Goal: Task Accomplishment & Management: Manage account settings

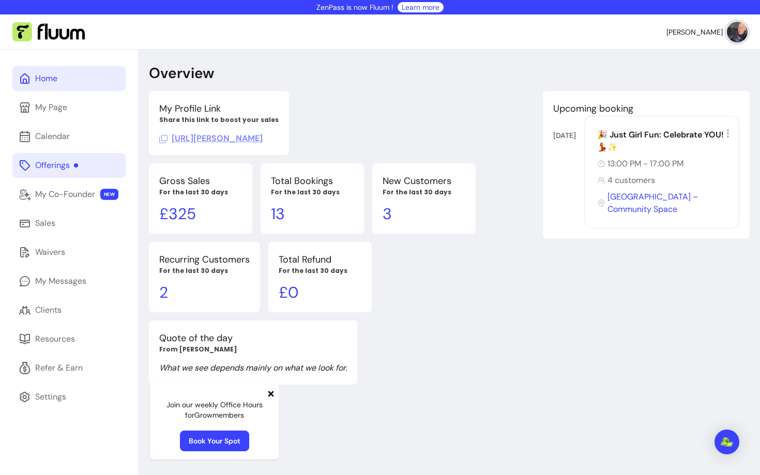
click at [53, 166] on div "Offerings" at bounding box center [56, 165] width 43 height 12
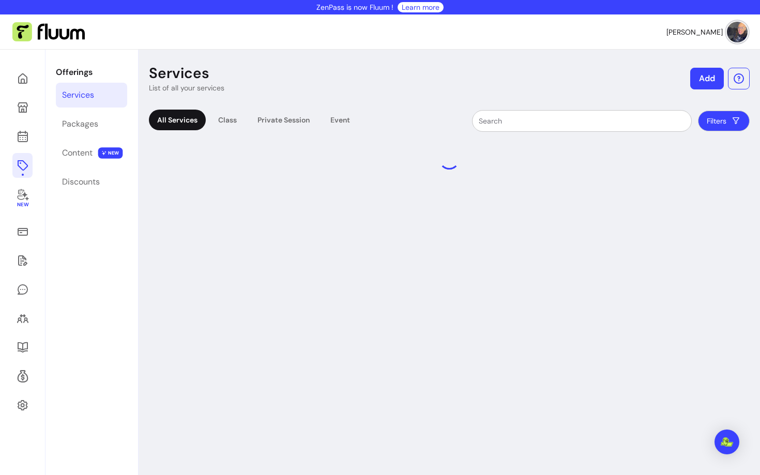
click at [89, 108] on div "Offerings Services Packages Content NEW Discounts" at bounding box center [92, 287] width 92 height 475
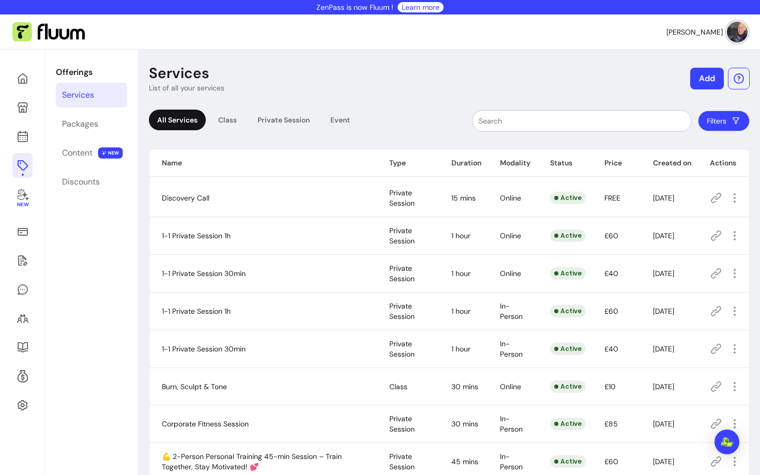
click at [322, 123] on div "All Services Class Private Session Event" at bounding box center [253, 121] width 209 height 23
click at [346, 124] on div "Event" at bounding box center [340, 120] width 36 height 21
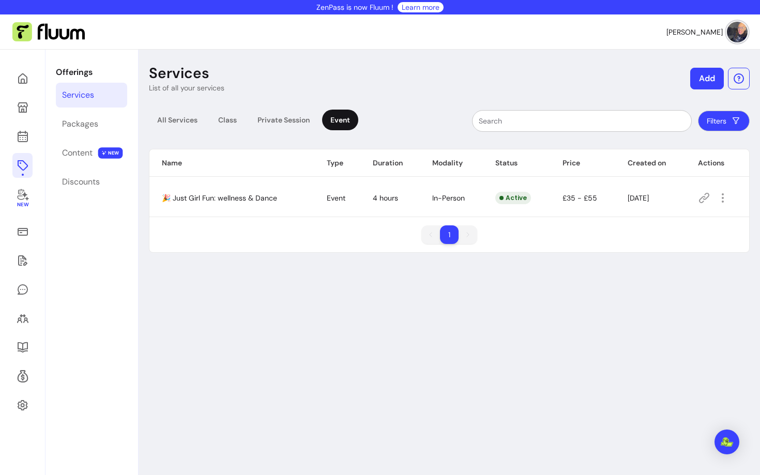
click at [723, 205] on button "button" at bounding box center [723, 198] width 17 height 17
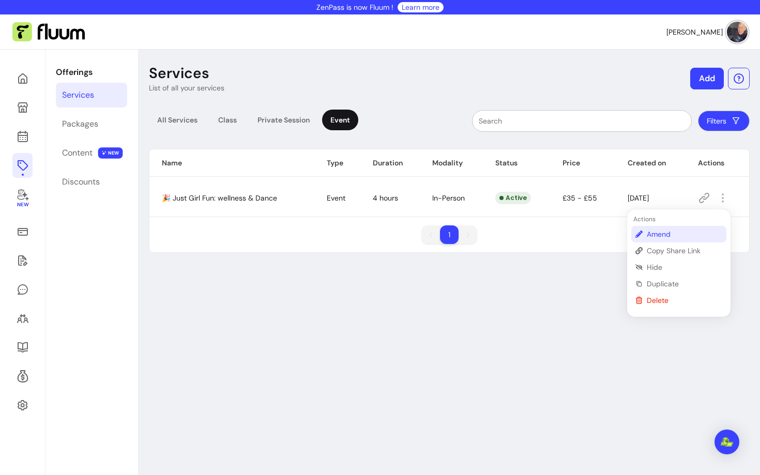
click at [654, 239] on span "Amend" at bounding box center [685, 234] width 76 height 10
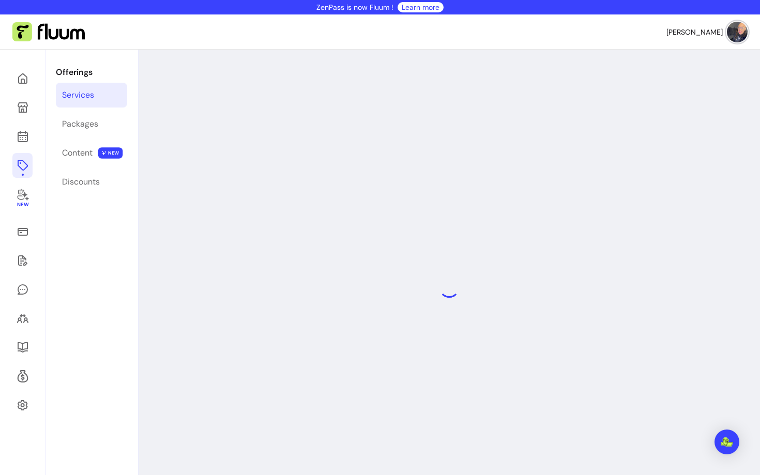
select select "**********"
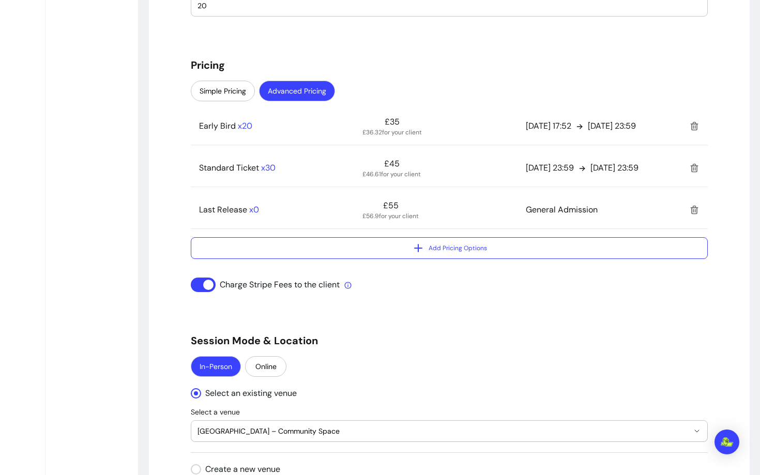
scroll to position [789, 0]
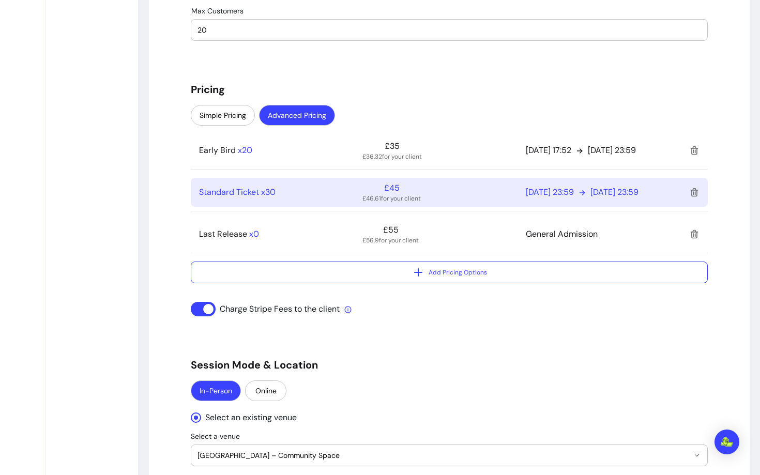
click at [374, 194] on p "£46.61 for your client" at bounding box center [392, 198] width 58 height 8
select select "***"
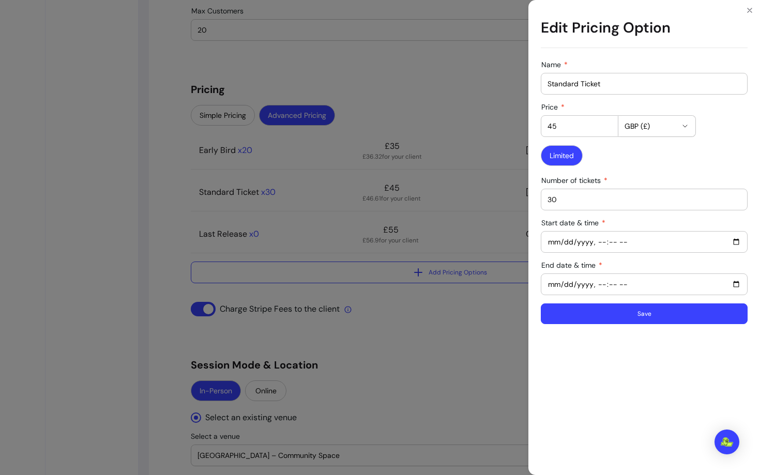
click at [567, 127] on input "45" at bounding box center [580, 126] width 64 height 10
type input "4"
type input "35"
click at [612, 313] on button "Save" at bounding box center [644, 314] width 207 height 21
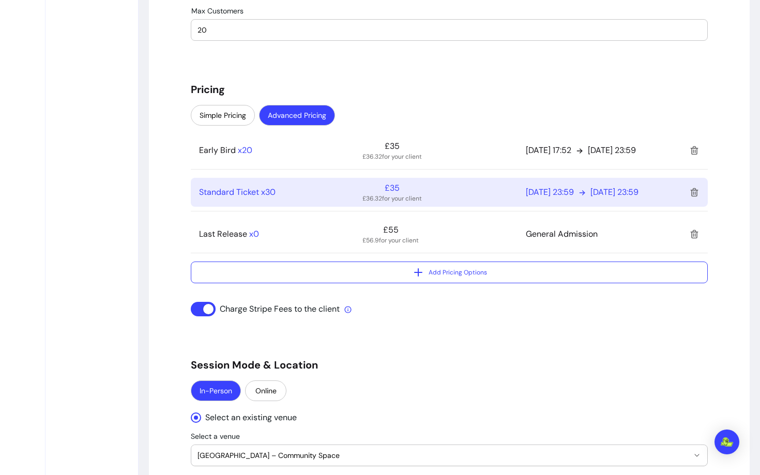
click at [639, 192] on p "[DATE] 23:59" at bounding box center [615, 192] width 48 height 12
select select "***"
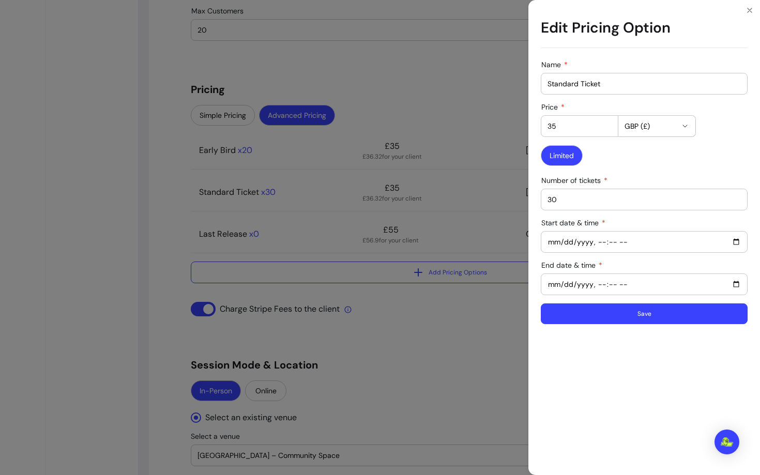
click at [566, 287] on input "End date & time" at bounding box center [644, 284] width 193 height 11
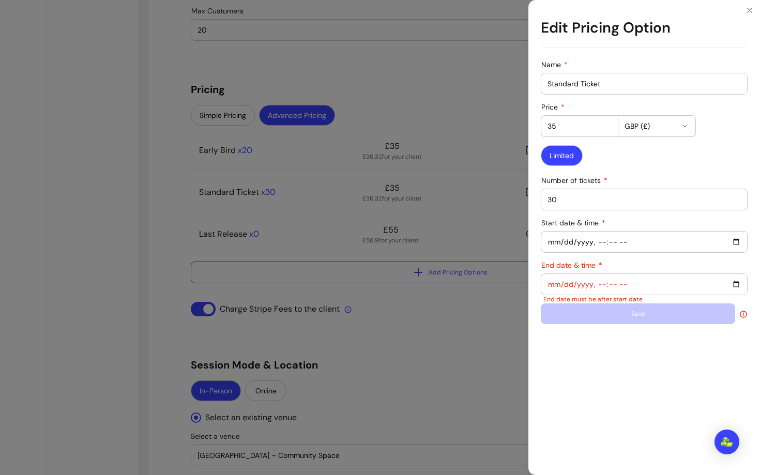
type input "[DATE]T23:59"
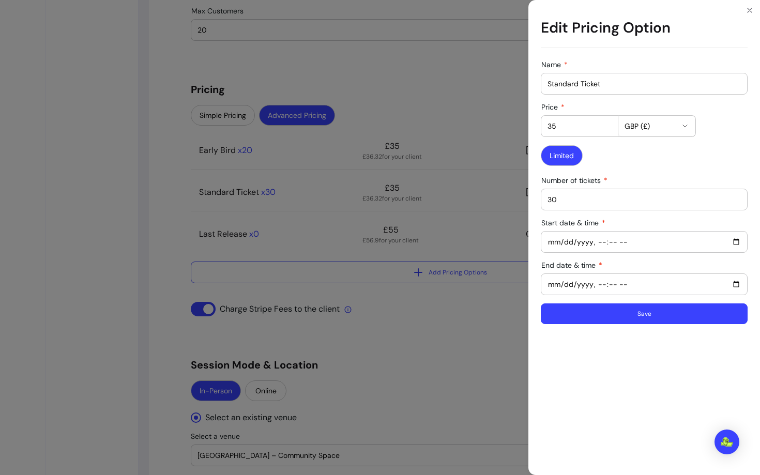
click at [587, 317] on button "Save" at bounding box center [644, 314] width 207 height 21
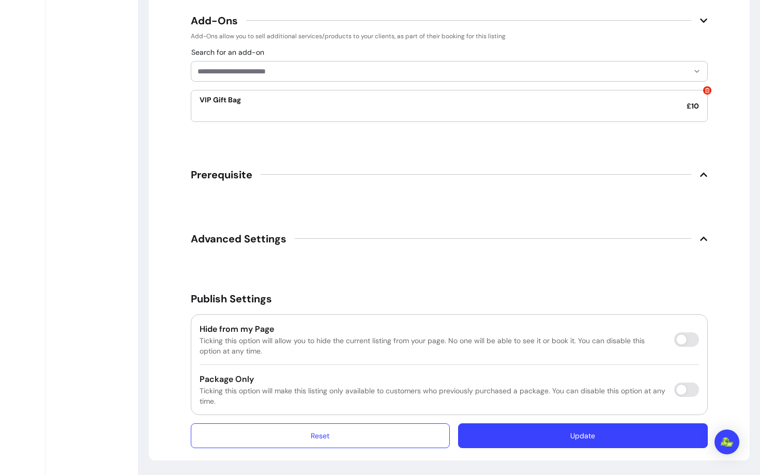
click at [542, 442] on button "Update" at bounding box center [583, 436] width 250 height 25
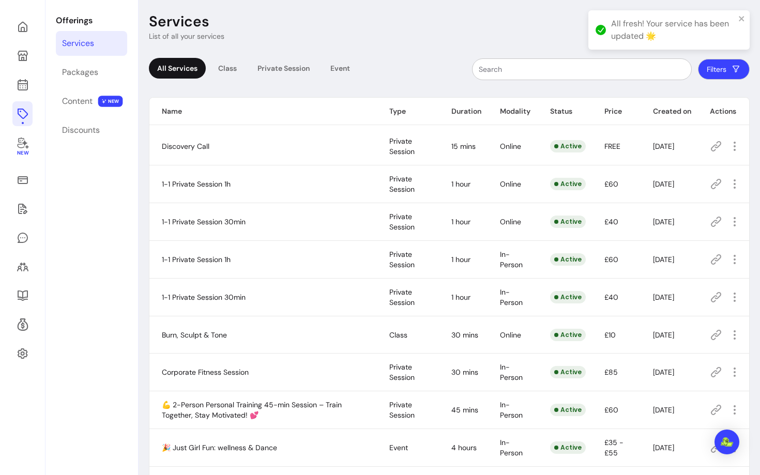
scroll to position [50, 0]
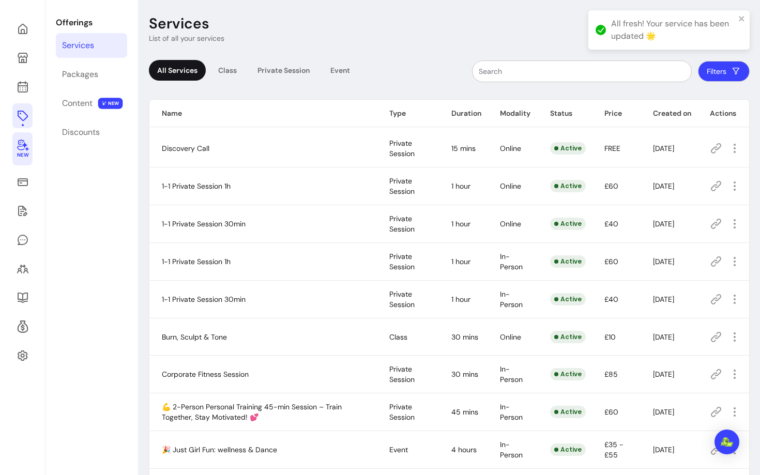
click at [23, 148] on icon at bounding box center [23, 145] width 12 height 12
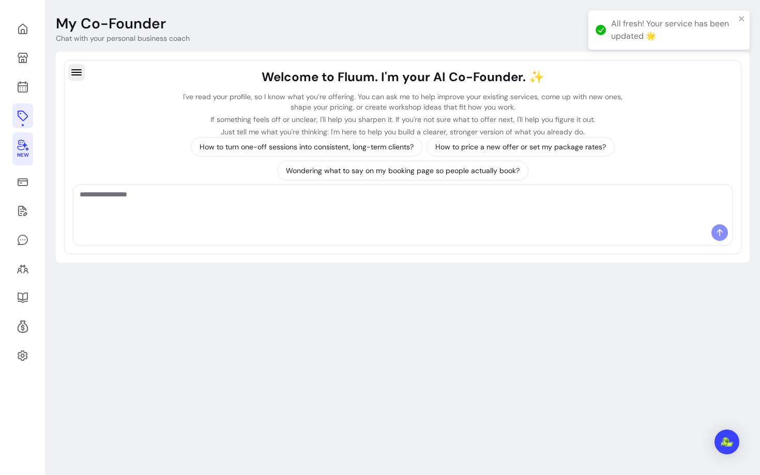
click at [81, 72] on icon "button" at bounding box center [76, 72] width 10 height 6
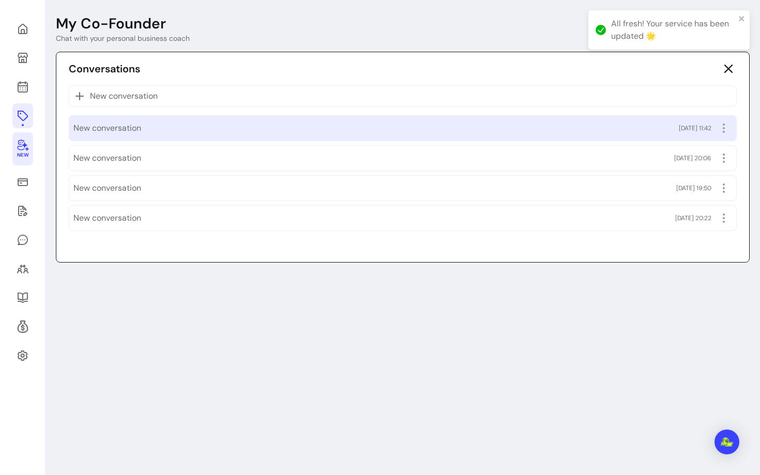
click at [106, 128] on span "New conversation" at bounding box center [107, 128] width 68 height 12
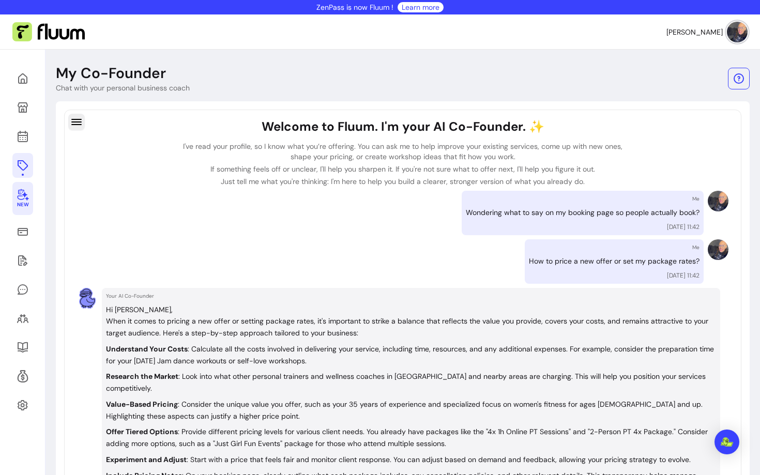
click at [77, 121] on icon "button" at bounding box center [76, 122] width 12 height 12
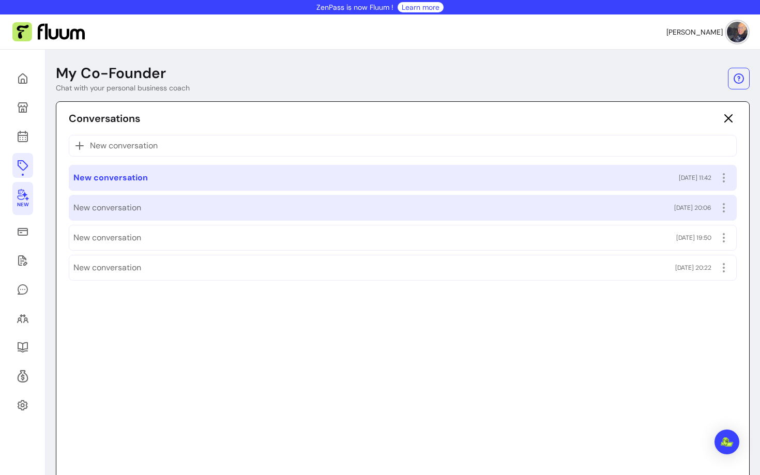
click at [110, 204] on span "New conversation" at bounding box center [107, 208] width 68 height 12
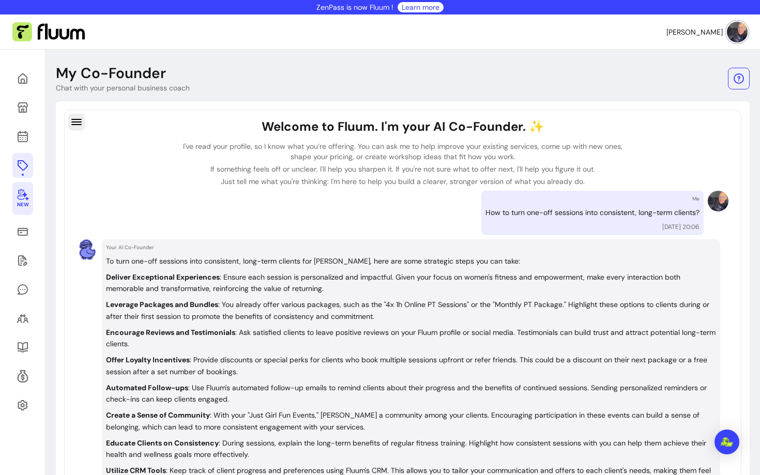
click at [84, 125] on button "button" at bounding box center [76, 122] width 17 height 17
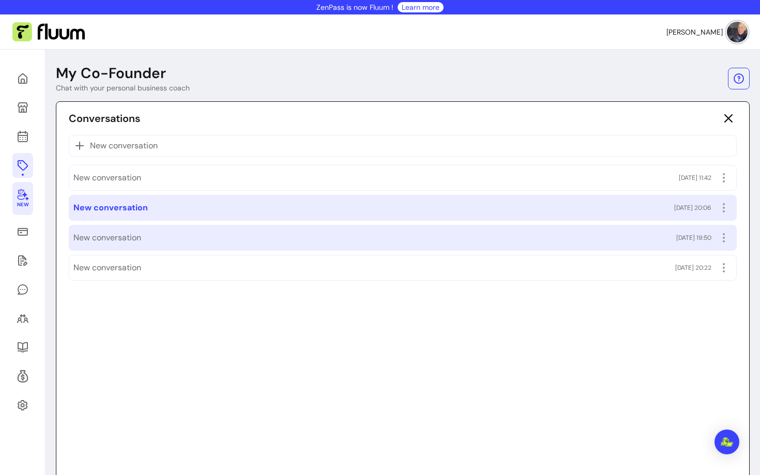
click at [108, 231] on div "New conversation [DATE] 19:50" at bounding box center [402, 238] width 659 height 17
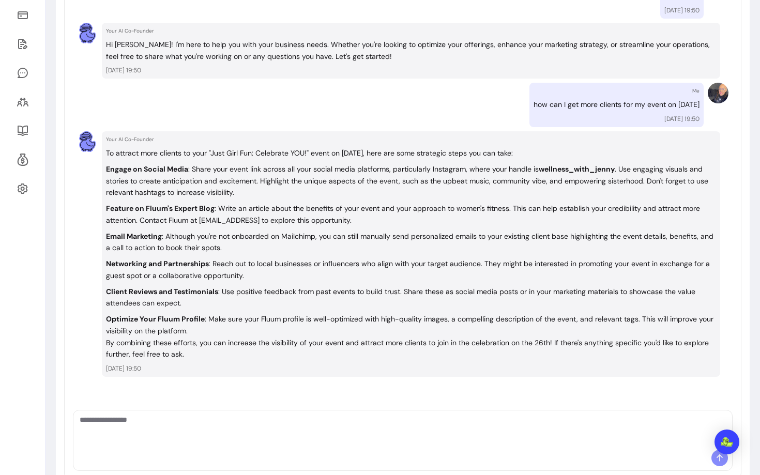
scroll to position [220, 0]
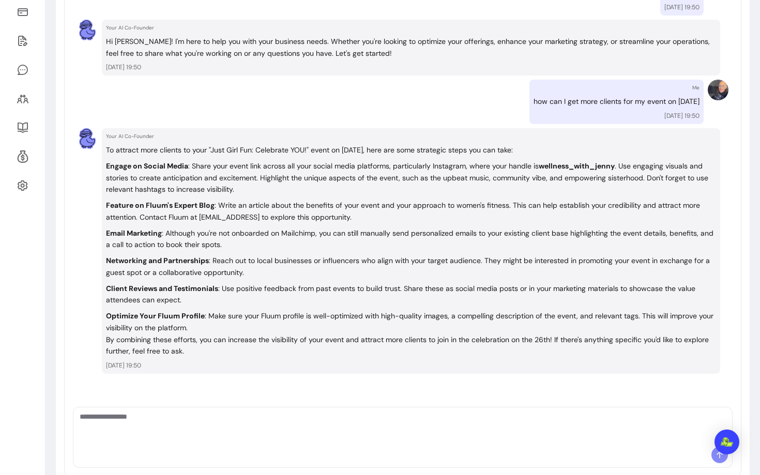
click at [150, 237] on strong "Email Marketing" at bounding box center [134, 233] width 56 height 9
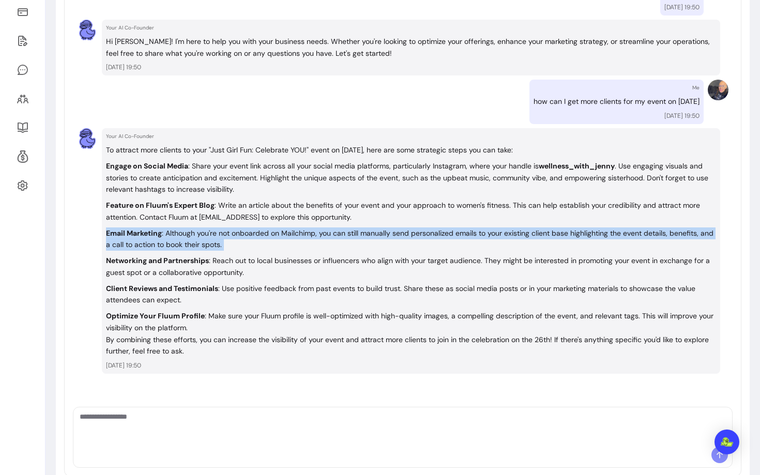
click at [150, 237] on strong "Email Marketing" at bounding box center [134, 233] width 56 height 9
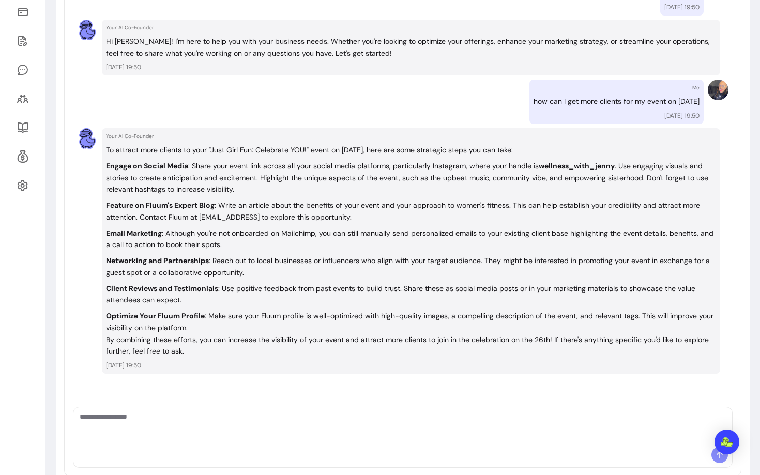
click at [142, 268] on p "Networking and Partnerships : Reach out to local businesses or influencers who …" at bounding box center [408, 266] width 604 height 21
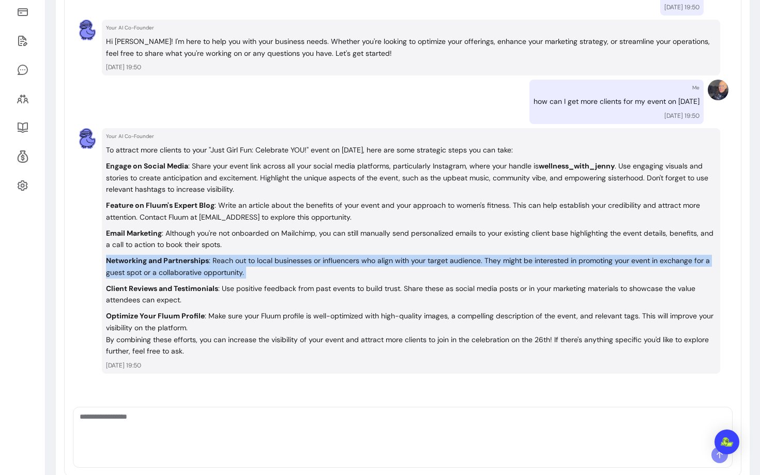
click at [142, 268] on p "Networking and Partnerships : Reach out to local businesses or influencers who …" at bounding box center [408, 266] width 604 height 21
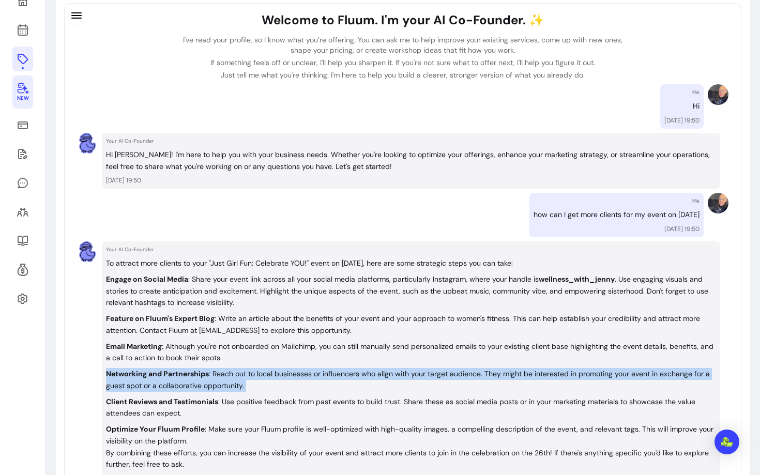
scroll to position [0, 0]
